Goal: Task Accomplishment & Management: Use online tool/utility

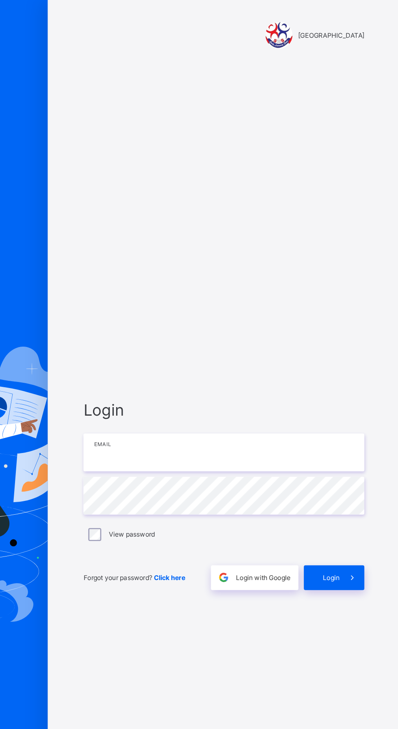
click at [259, 354] on input "email" at bounding box center [265, 340] width 211 height 28
type input "**********"
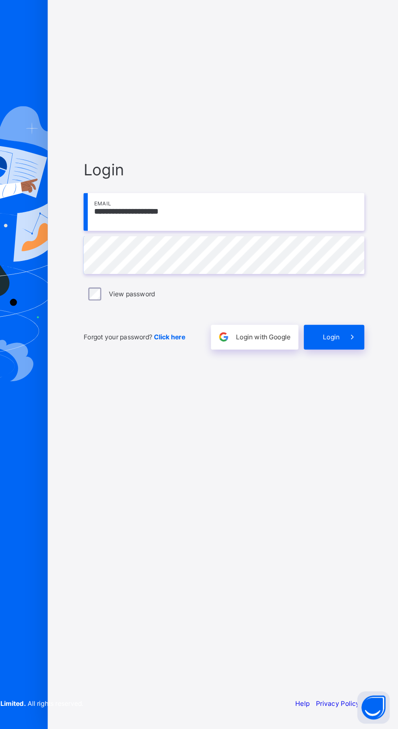
scroll to position [23, 0]
click at [361, 434] on span at bounding box center [361, 434] width 19 height 19
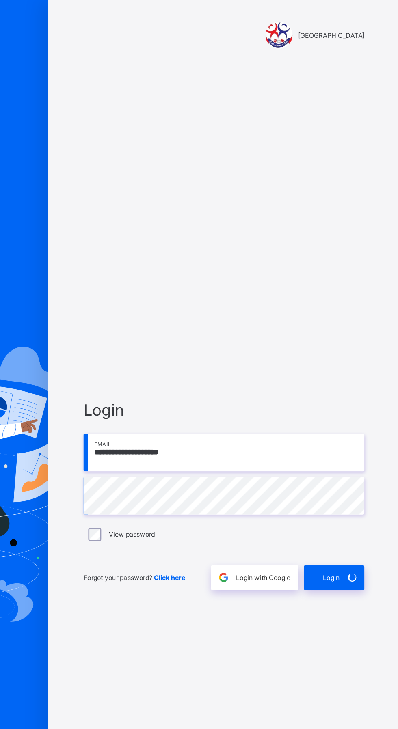
scroll to position [7, 0]
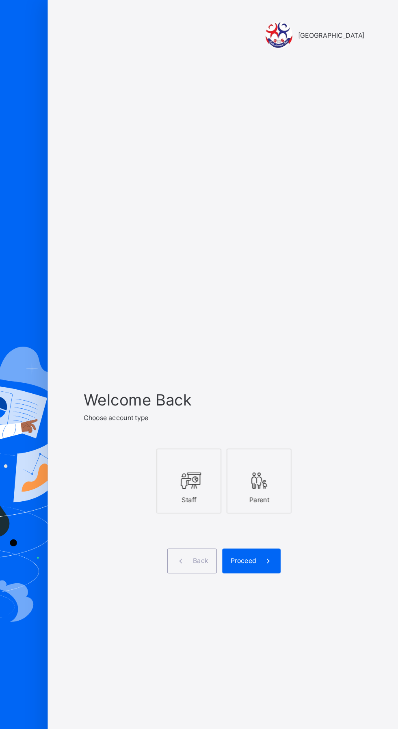
click at [228, 369] on div at bounding box center [239, 361] width 40 height 15
click at [290, 431] on span at bounding box center [298, 422] width 19 height 19
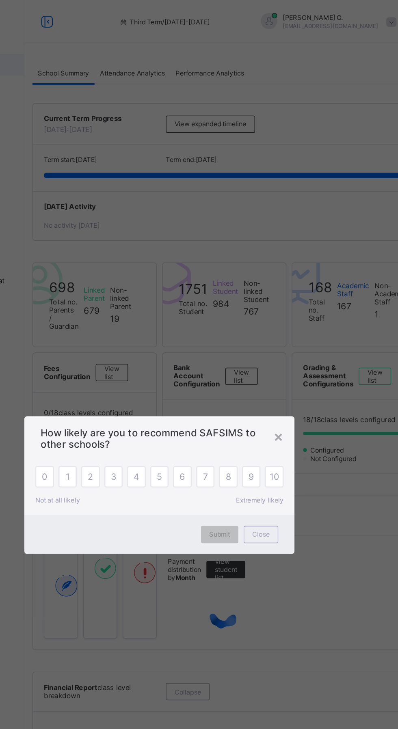
click at [292, 335] on div "×" at bounding box center [289, 328] width 8 height 14
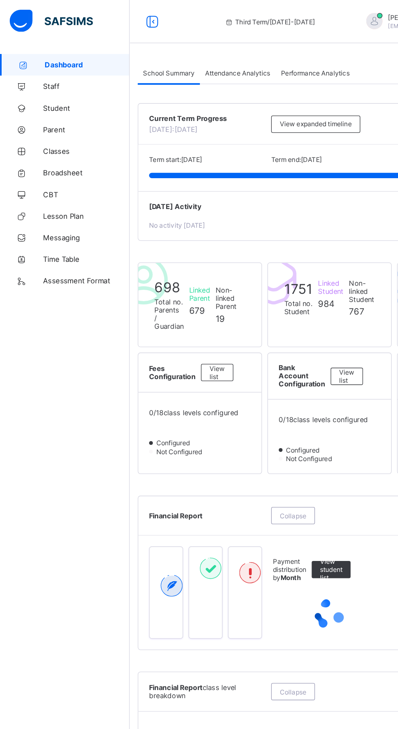
click at [40, 149] on span "CBT" at bounding box center [64, 146] width 65 height 6
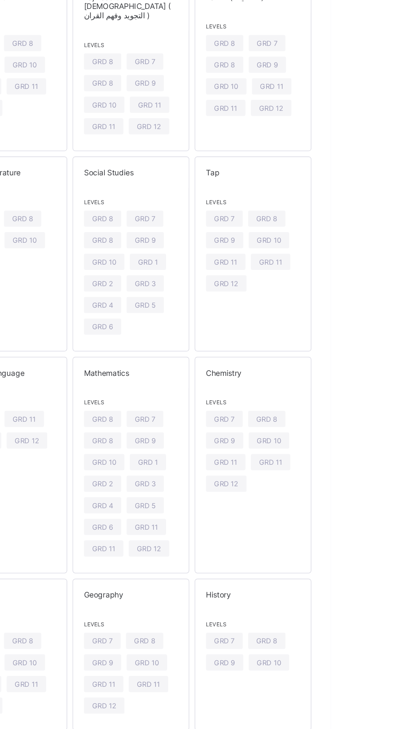
click at [322, 504] on span "GRD 12" at bounding box center [319, 506] width 18 height 6
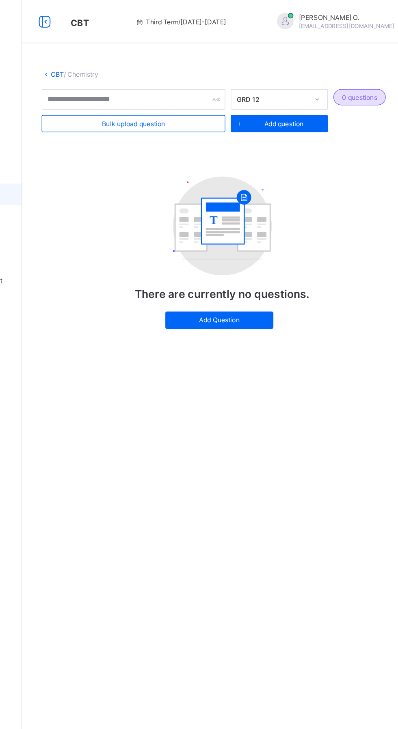
click at [175, 95] on span "Bulk upload question" at bounding box center [182, 93] width 48 height 6
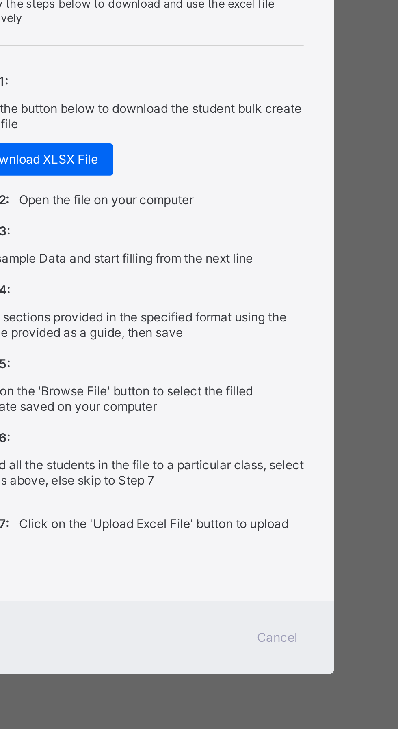
click at [247, 520] on div "Step 4: Fill all sections provided in the specified format using the sample pro…" at bounding box center [199, 505] width 135 height 30
click at [249, 549] on div "Step 5: Click on the 'Browse File' button to select the filled template saved o…" at bounding box center [199, 535] width 135 height 30
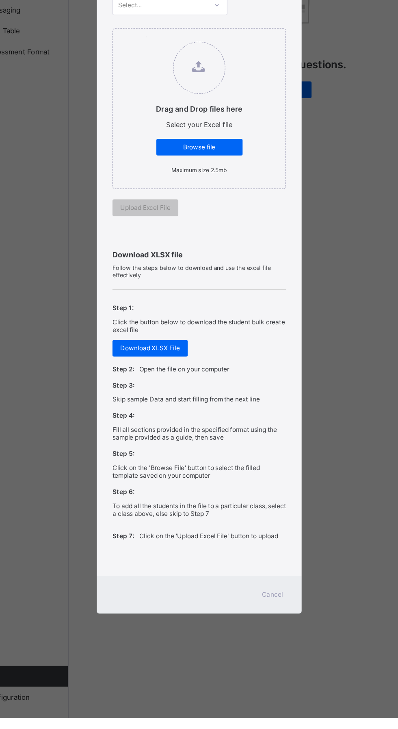
click at [190, 448] on div "Download XLSX File" at bounding box center [161, 441] width 58 height 13
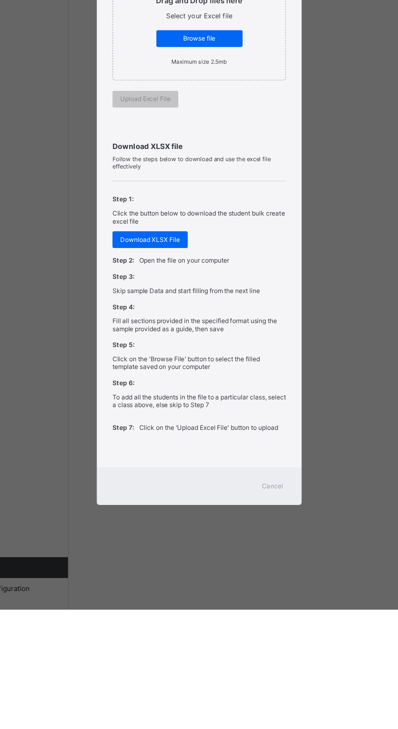
click at [264, 636] on span "Cancel" at bounding box center [256, 633] width 16 height 6
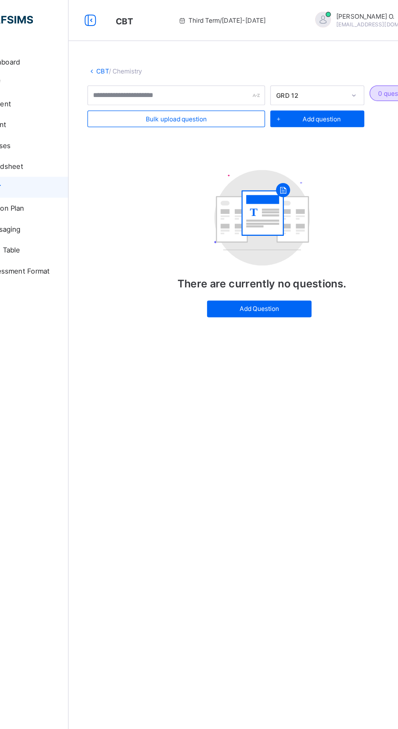
click at [277, 97] on div "Add question" at bounding box center [290, 92] width 73 height 13
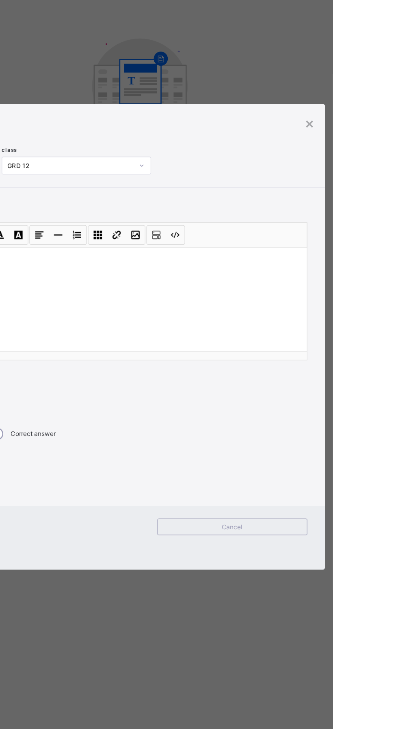
click at [384, 205] on div "×" at bounding box center [380, 199] width 8 height 14
